Goal: Task Accomplishment & Management: Complete application form

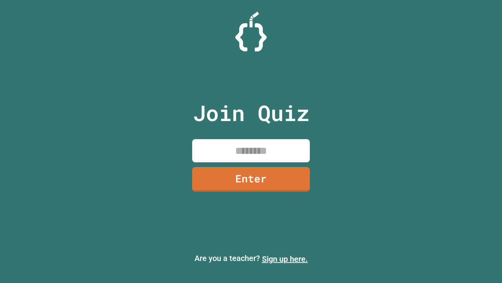
click at [285, 259] on link "Sign up here." at bounding box center [285, 258] width 46 height 9
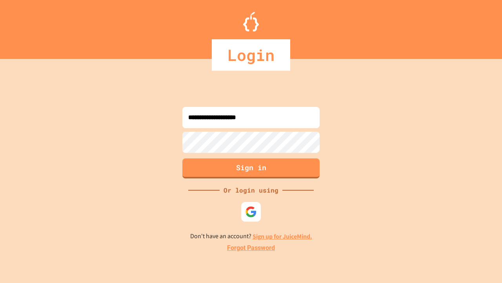
type input "**********"
